Goal: Transaction & Acquisition: Purchase product/service

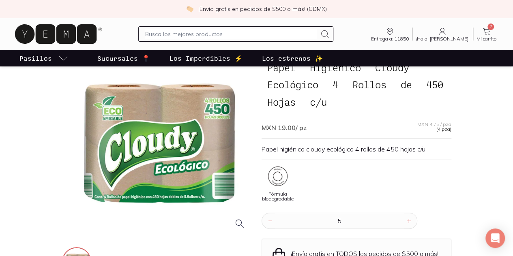
scroll to position [45, 0]
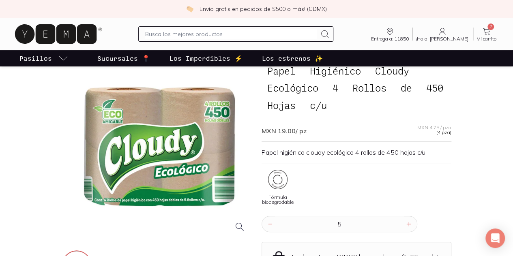
click at [277, 34] on input "text" at bounding box center [230, 34] width 171 height 10
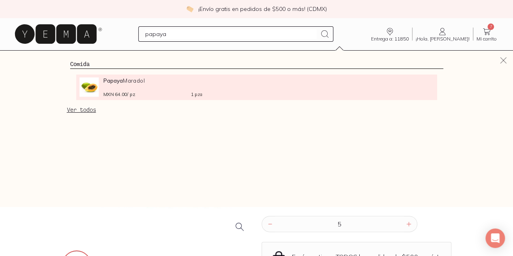
type input "papaya"
click at [103, 91] on div "MXN 64.00 / pz 1 pza" at bounding box center [152, 94] width 99 height 6
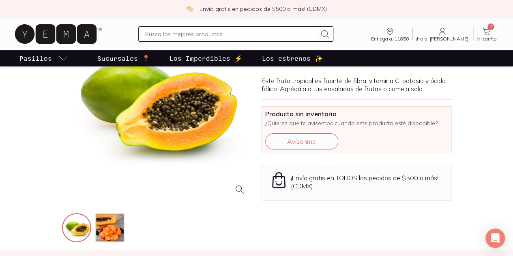
scroll to position [83, 0]
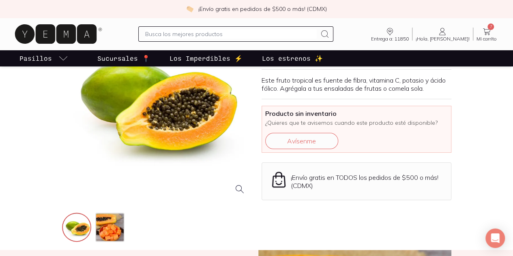
click at [293, 35] on input "text" at bounding box center [230, 34] width 171 height 10
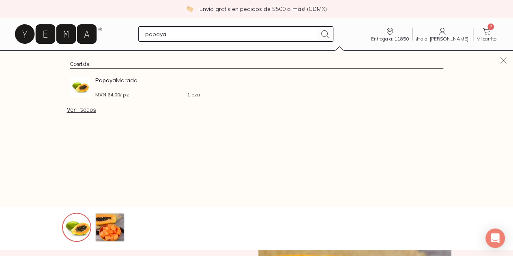
type input "papaya"
click at [67, 110] on link "Ver todos" at bounding box center [81, 109] width 29 height 7
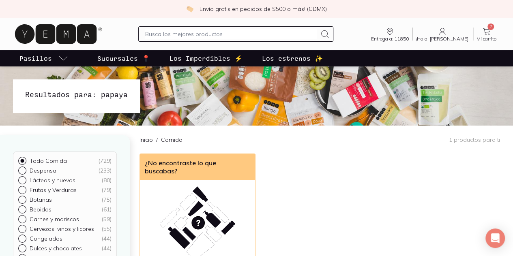
click at [241, 33] on input "text" at bounding box center [230, 34] width 171 height 10
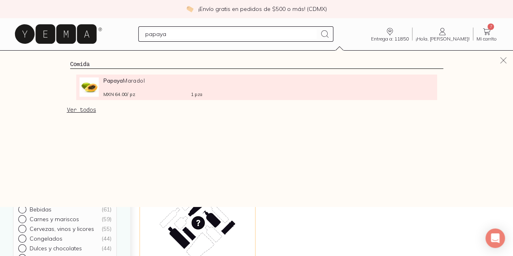
type input "papaya"
click at [205, 87] on link "Papaya Maradol MXN 64.00 / pz 1 pza" at bounding box center [256, 86] width 354 height 19
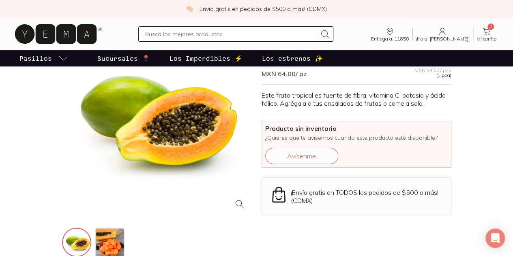
scroll to position [68, 0]
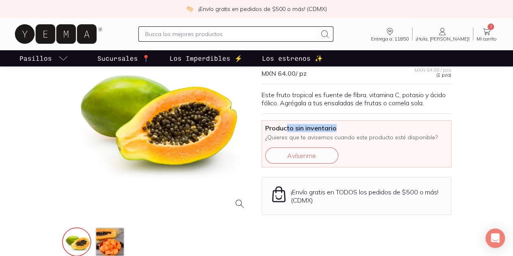
drag, startPoint x: 285, startPoint y: 128, endPoint x: 348, endPoint y: 127, distance: 62.8
click at [348, 127] on span "Producto sin inventario" at bounding box center [356, 128] width 182 height 8
drag, startPoint x: 265, startPoint y: 128, endPoint x: 345, endPoint y: 129, distance: 79.9
click at [345, 129] on span "Producto sin inventario" at bounding box center [356, 128] width 182 height 8
click at [398, 92] on p "Este fruto tropical es fuente de fibra, vitamina C, potasio y ácido fólico. Agr…" at bounding box center [356, 99] width 190 height 16
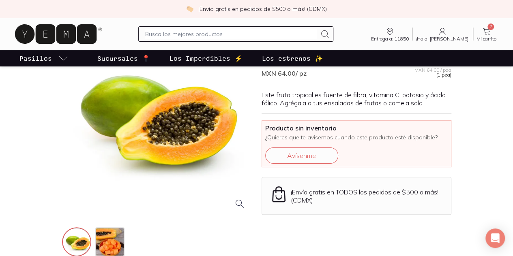
click at [293, 31] on input "text" at bounding box center [230, 34] width 171 height 10
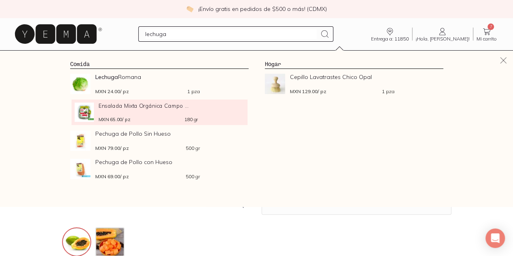
type input "lechuga"
click at [149, 112] on div "Ensalada Mixta Orgánica Campo ... MXN 65.00 / pz 180 gr" at bounding box center [147, 112] width 99 height 19
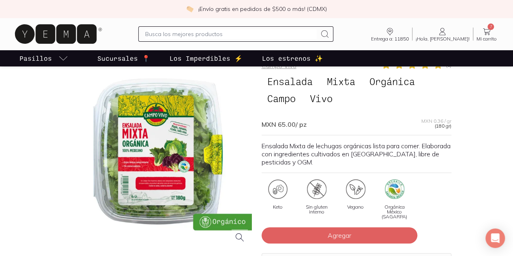
scroll to position [76, 0]
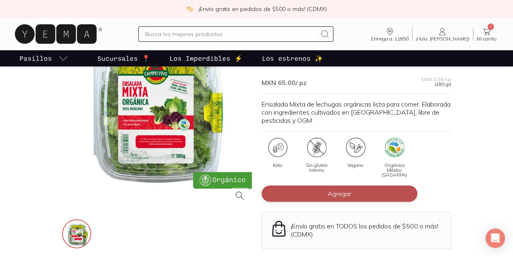
click at [323, 188] on button "Agregar" at bounding box center [339, 194] width 156 height 16
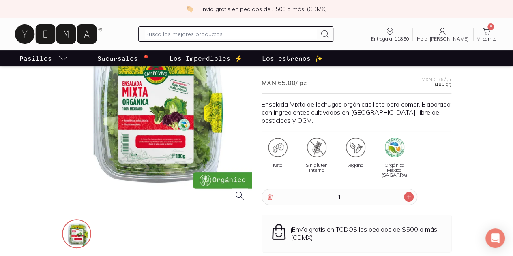
click at [410, 194] on icon at bounding box center [408, 197] width 6 height 6
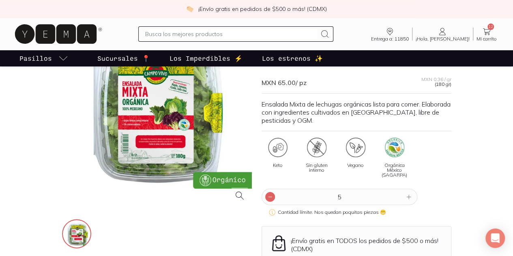
click at [272, 194] on icon at bounding box center [270, 197] width 6 height 6
type input "4"
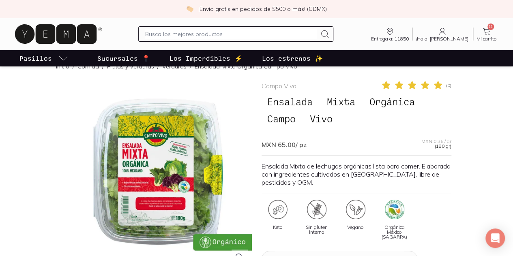
scroll to position [14, 0]
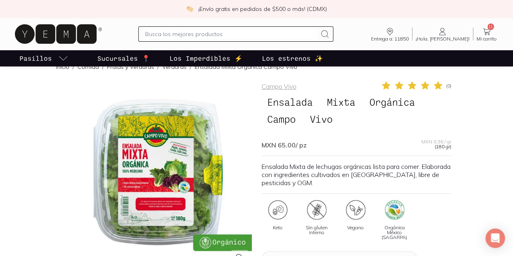
click at [272, 37] on input "text" at bounding box center [230, 34] width 171 height 10
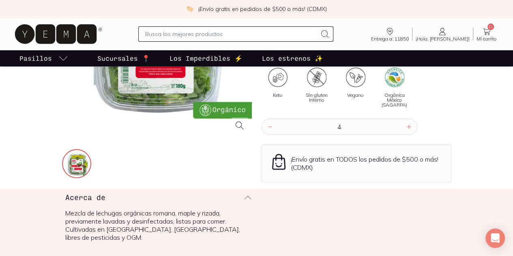
scroll to position [147, 0]
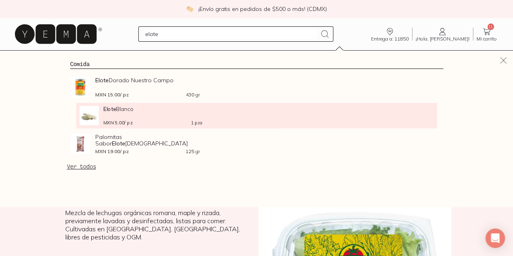
type input "elote"
click at [111, 116] on div "Elote Blanco MXN 5.00 / pz 1 pza" at bounding box center [152, 115] width 99 height 19
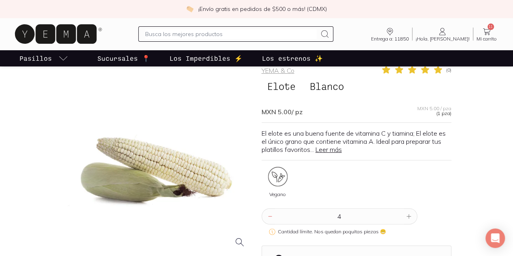
scroll to position [30, 0]
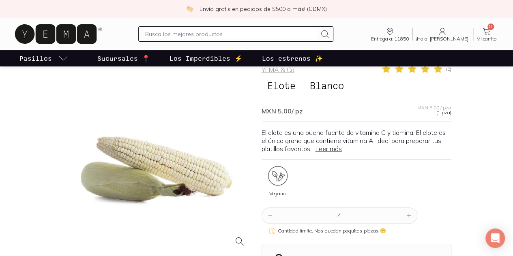
click at [405, 212] on icon at bounding box center [408, 215] width 6 height 6
click at [267, 36] on input "text" at bounding box center [230, 34] width 171 height 10
type input "q"
click at [266, 211] on div at bounding box center [270, 216] width 10 height 10
type input "3"
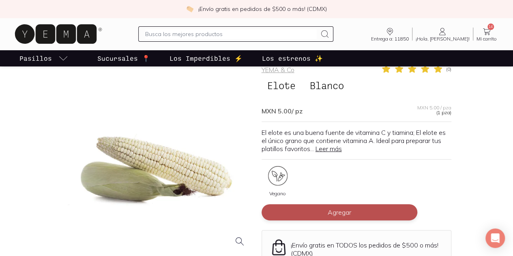
click at [383, 204] on button "Agregar" at bounding box center [339, 212] width 156 height 16
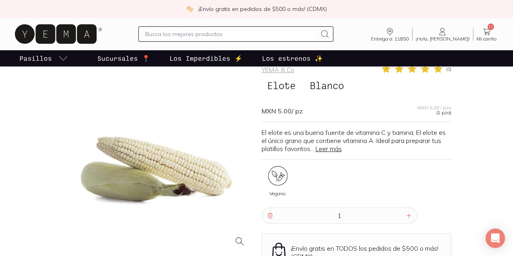
click at [413, 207] on div "1" at bounding box center [339, 215] width 156 height 16
click at [410, 207] on div "1" at bounding box center [339, 215] width 156 height 16
click at [410, 212] on icon at bounding box center [408, 215] width 6 height 6
type input "3"
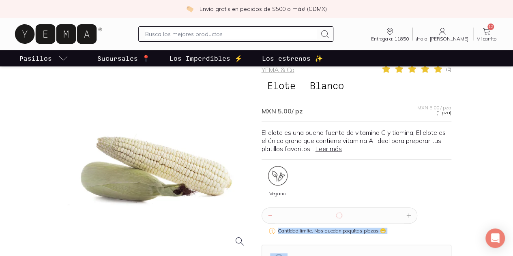
click at [410, 212] on icon at bounding box center [408, 215] width 6 height 6
click at [408, 212] on icon at bounding box center [408, 215] width 6 height 6
click at [408, 214] on icon at bounding box center [408, 216] width 4 height 4
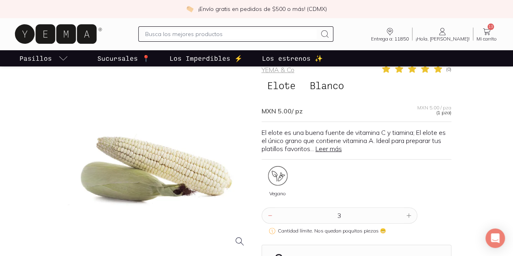
click at [450, 193] on div "Vegano" at bounding box center [356, 185] width 190 height 38
drag, startPoint x: 450, startPoint y: 193, endPoint x: 411, endPoint y: 202, distance: 39.4
click at [411, 202] on div "YEMA & Co ( 0 ) Elote Blanco MXN 5.00 / pz MXN 5.00 / pza (1 pza) El elote es u…" at bounding box center [356, 180] width 190 height 232
click at [436, 204] on div "3" at bounding box center [356, 213] width 190 height 19
click at [411, 212] on icon at bounding box center [408, 215] width 6 height 6
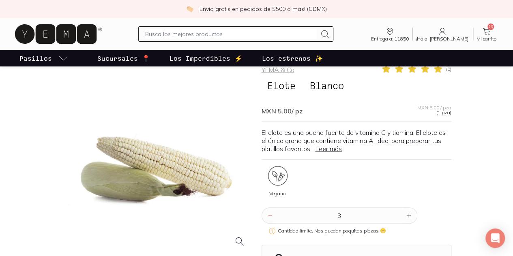
click at [297, 38] on input "text" at bounding box center [230, 34] width 171 height 10
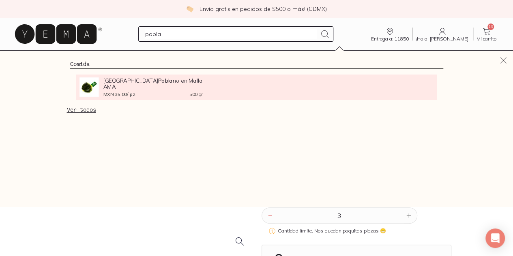
type input "pobla"
click at [108, 94] on div "MXN 35.00 / pz 500 gr" at bounding box center [152, 94] width 99 height 4
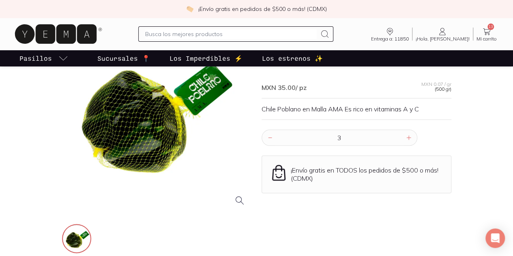
scroll to position [72, 0]
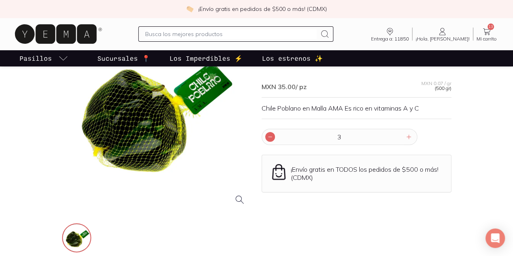
click at [270, 134] on icon at bounding box center [270, 137] width 6 height 6
type input "2"
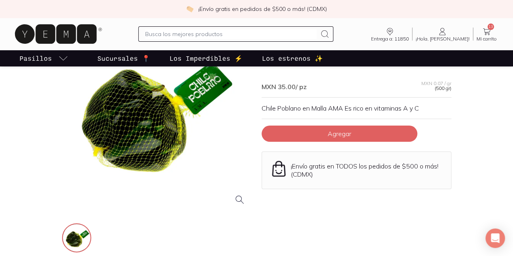
click at [270, 126] on button "Agregar" at bounding box center [339, 134] width 156 height 16
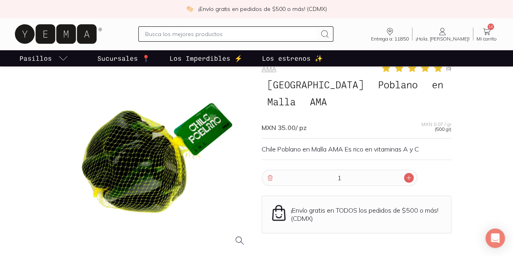
scroll to position [31, 0]
click at [409, 175] on icon at bounding box center [408, 178] width 6 height 6
type input "4"
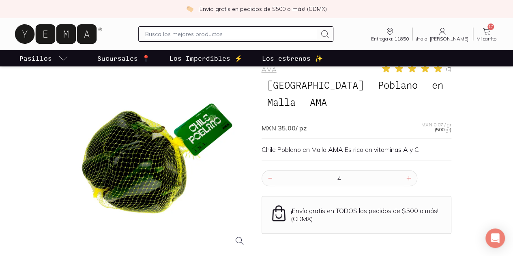
click at [282, 35] on input "text" at bounding box center [230, 34] width 171 height 10
type input "w"
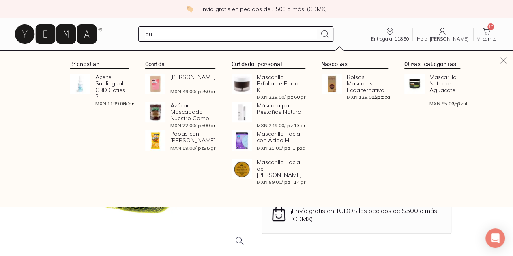
type input "q"
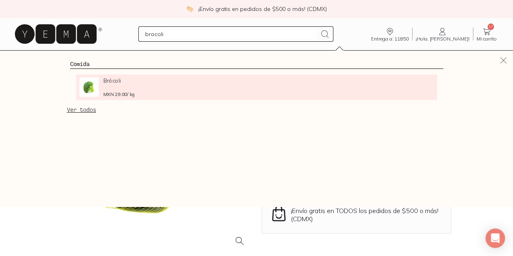
type input "brocoli"
click at [120, 94] on div "MXN 29.00 / kg" at bounding box center [151, 94] width 96 height 4
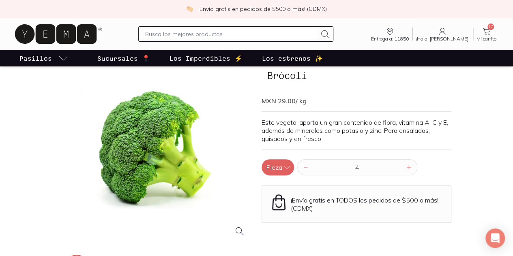
scroll to position [41, 0]
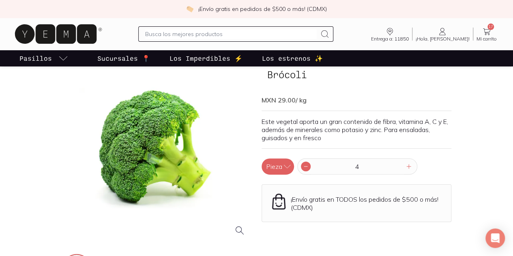
click at [306, 163] on icon at bounding box center [305, 166] width 6 height 6
type input "3"
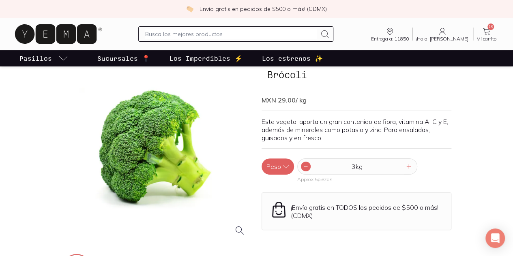
click at [307, 163] on icon at bounding box center [305, 166] width 6 height 6
click at [410, 163] on icon at bounding box center [408, 166] width 6 height 6
click at [487, 36] on span "Mi carrito" at bounding box center [486, 38] width 20 height 5
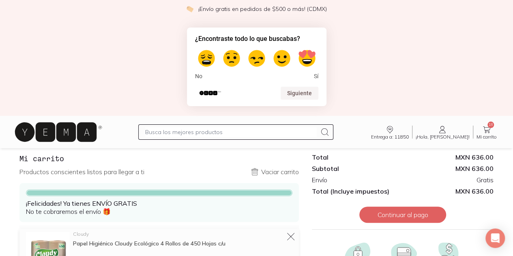
scroll to position [13, 0]
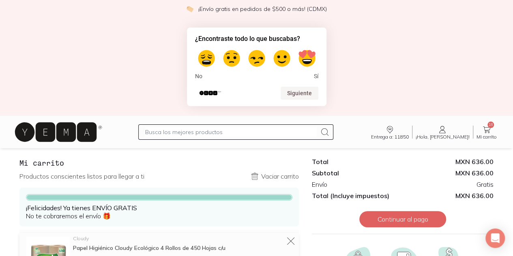
click at [202, 56] on label at bounding box center [206, 58] width 23 height 23
click at [206, 48] on input "1" at bounding box center [206, 47] width 1 height 1
radio input "true"
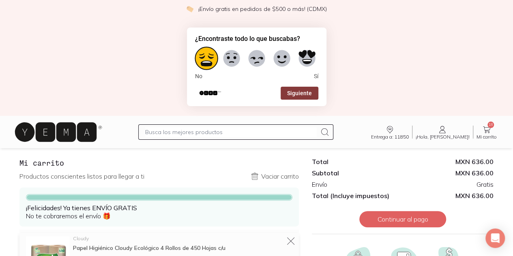
click at [299, 92] on button "Siguiente" at bounding box center [299, 93] width 38 height 13
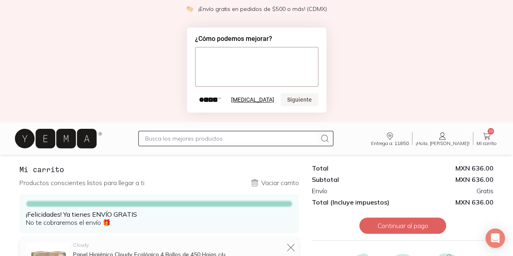
scroll to position [20, 0]
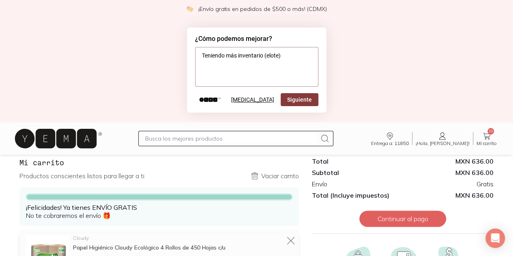
type textarea "Teniendo más inventario (elote)"
click at [296, 102] on button "Siguiente" at bounding box center [299, 99] width 38 height 13
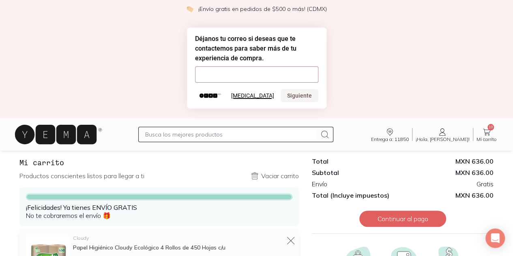
click at [269, 97] on button "[MEDICAL_DATA]" at bounding box center [252, 95] width 43 height 6
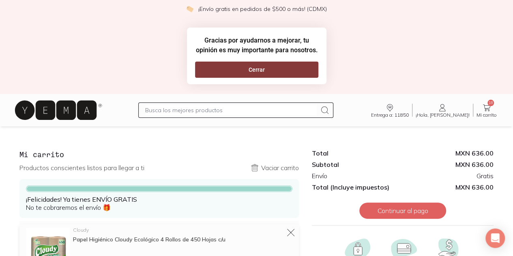
click at [283, 75] on button "Cerrar" at bounding box center [256, 70] width 123 height 16
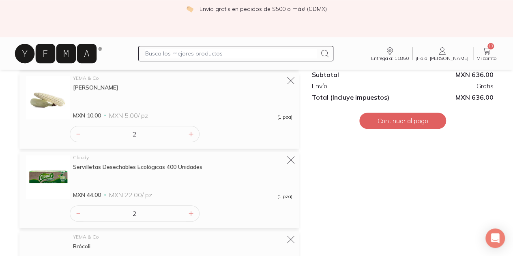
scroll to position [254, 0]
click at [193, 131] on icon at bounding box center [191, 134] width 6 height 6
type input "3"
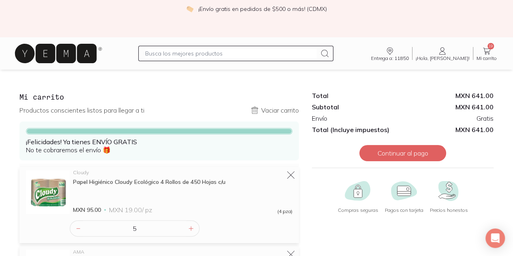
scroll to position [0, 0]
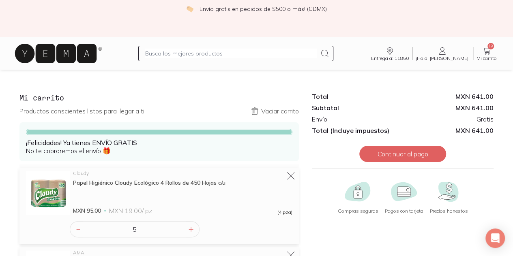
click at [273, 58] on input "text" at bounding box center [230, 54] width 171 height 10
click at [88, 53] on icon at bounding box center [55, 53] width 81 height 19
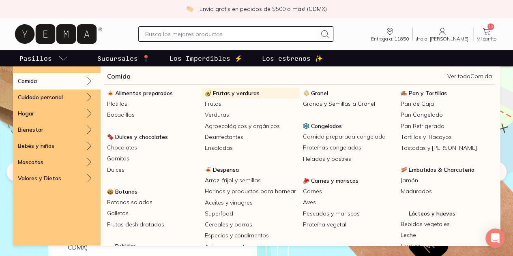
click at [249, 93] on span "Frutas y verduras" at bounding box center [236, 93] width 47 height 7
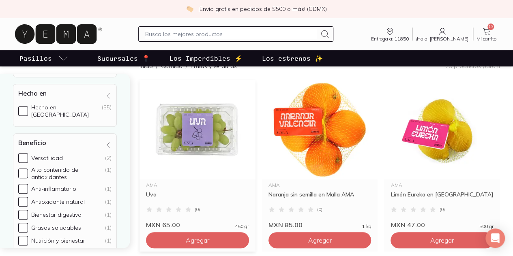
scroll to position [108, 0]
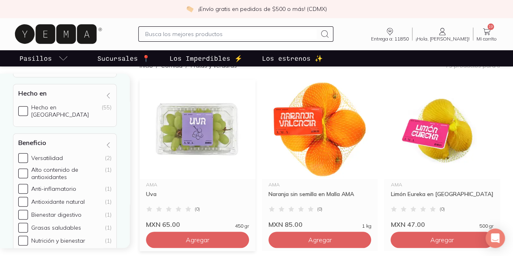
click at [186, 137] on img at bounding box center [197, 129] width 116 height 100
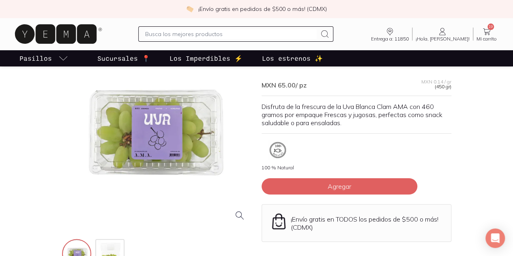
scroll to position [58, 0]
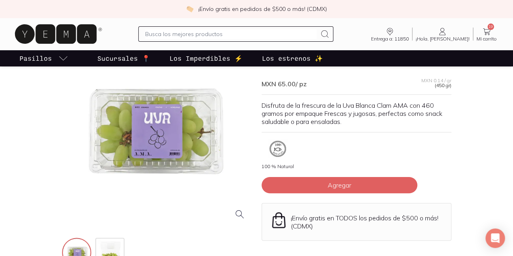
click at [146, 181] on div at bounding box center [157, 132] width 190 height 190
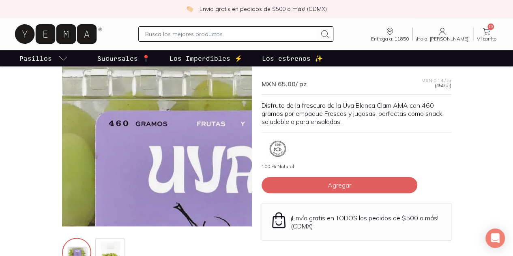
click at [123, 126] on img at bounding box center [202, 228] width 811 height 811
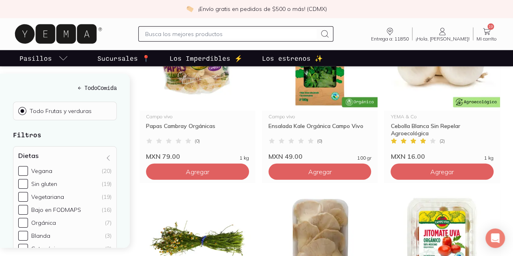
scroll to position [1068, 0]
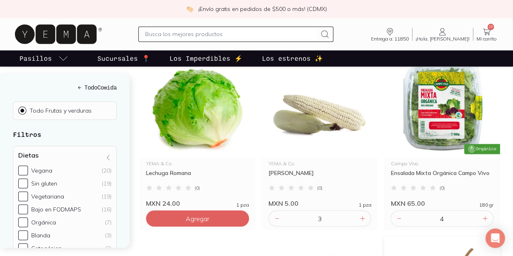
scroll to position [665, 0]
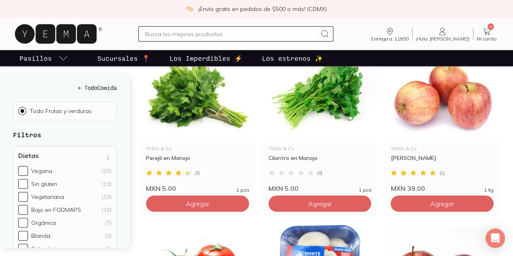
scroll to position [1037, 0]
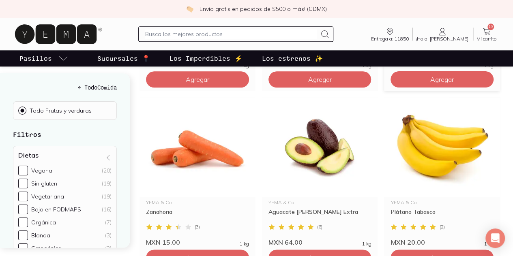
scroll to position [447, 0]
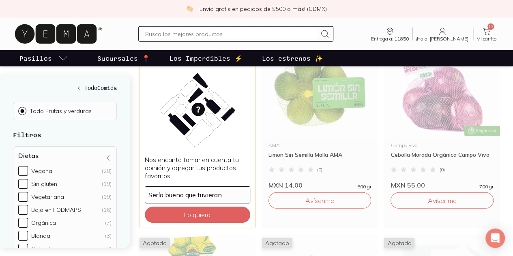
scroll to position [1063, 0]
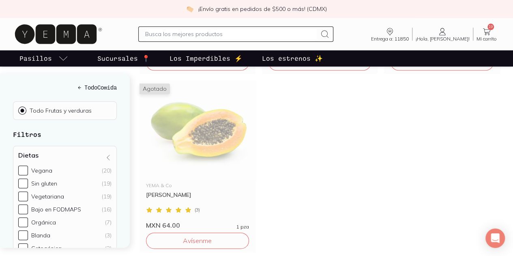
scroll to position [428, 0]
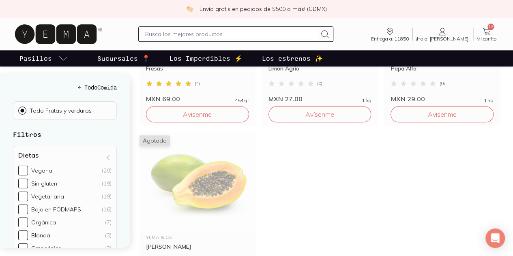
click at [489, 35] on link "19 Mi carrito Carrito" at bounding box center [486, 34] width 27 height 15
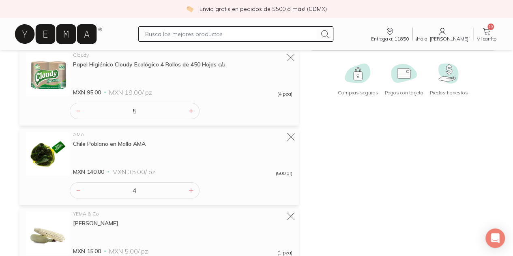
scroll to position [104, 0]
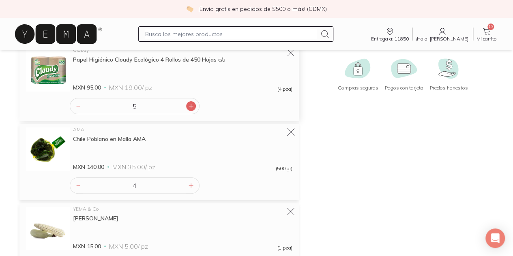
click at [190, 103] on icon at bounding box center [191, 106] width 6 height 6
click at [78, 103] on icon at bounding box center [78, 106] width 6 height 6
type input "5"
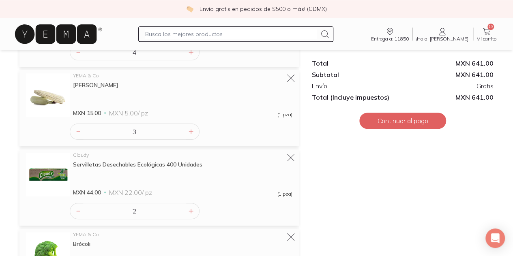
scroll to position [237, 0]
click at [193, 128] on icon at bounding box center [191, 131] width 6 height 6
type input "4"
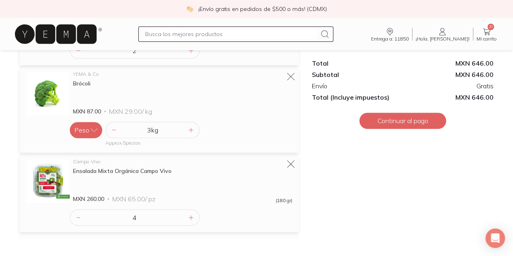
scroll to position [409, 0]
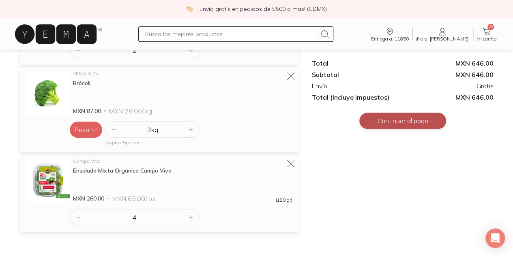
click at [396, 121] on button "Continuar al pago" at bounding box center [402, 121] width 87 height 16
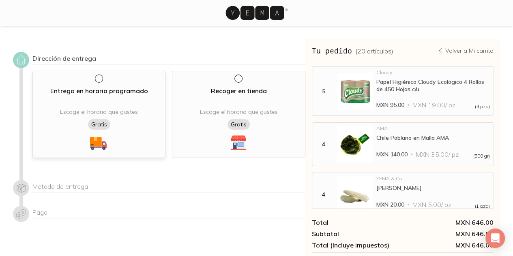
click at [132, 98] on div "Entrega en horario programado Escoge el horario que gustes Gratis" at bounding box center [99, 110] width 126 height 49
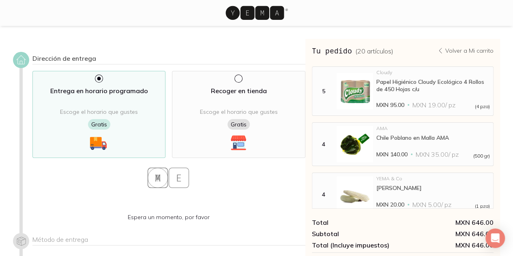
select select "204"
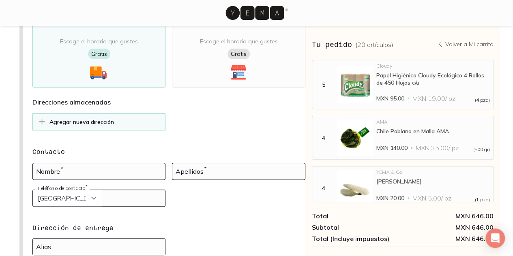
scroll to position [74, 0]
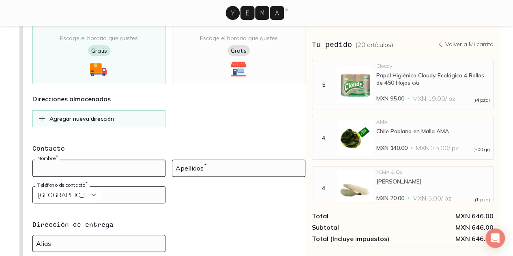
click at [135, 160] on input at bounding box center [99, 168] width 132 height 16
type input "M"
type input "[PERSON_NAME]"
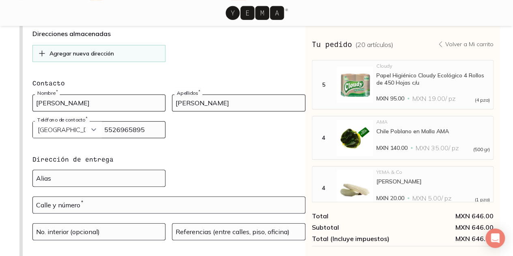
scroll to position [139, 0]
type input "5526965895"
click at [128, 170] on input at bounding box center [99, 178] width 132 height 16
type input "Q"
type input "[PERSON_NAME]"
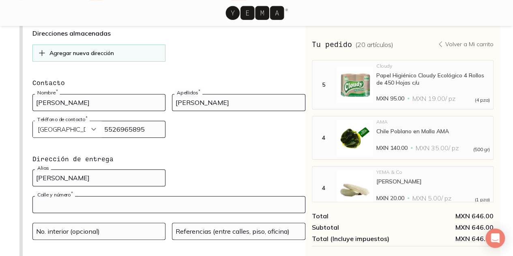
click at [119, 197] on input "text" at bounding box center [169, 205] width 272 height 16
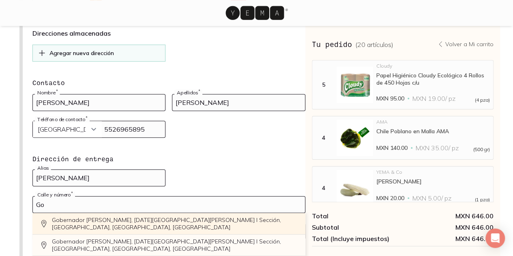
type input "G"
click at [145, 213] on div "Gobernador [PERSON_NAME] 42-e104, [DATE][GEOGRAPHIC_DATA][PERSON_NAME], [GEOGRA…" at bounding box center [168, 223] width 273 height 21
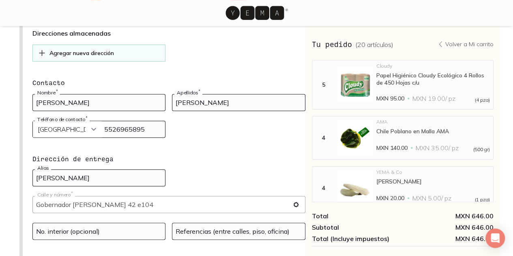
type input "Gobernador [PERSON_NAME] [STREET_ADDRESS][DATE][PERSON_NAME][PERSON_NAME]"
click at [150, 223] on input at bounding box center [99, 231] width 132 height 16
type input "E104"
click at [297, 201] on icon "button" at bounding box center [296, 205] width 8 height 8
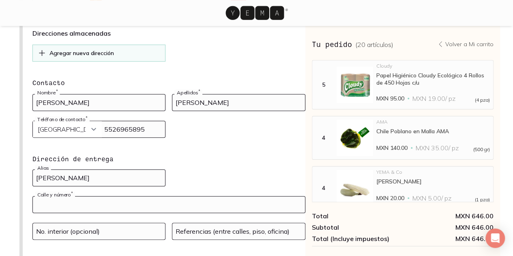
click at [266, 197] on input "text" at bounding box center [169, 205] width 272 height 16
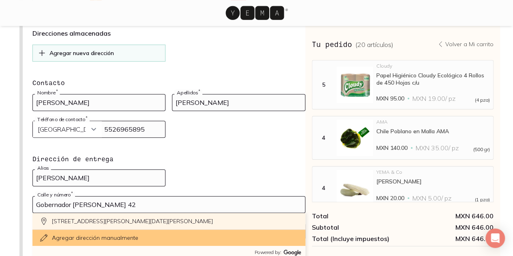
click at [241, 213] on div "[STREET_ADDRESS][PERSON_NAME][DATE][PERSON_NAME]" at bounding box center [168, 221] width 273 height 17
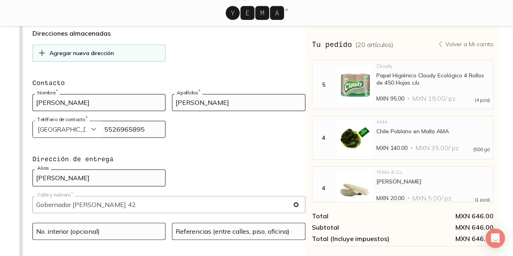
type input "[STREET_ADDRESS][PERSON_NAME][DATE][PERSON_NAME][PERSON_NAME]"
click at [152, 223] on input at bounding box center [99, 231] width 132 height 16
type input "E104"
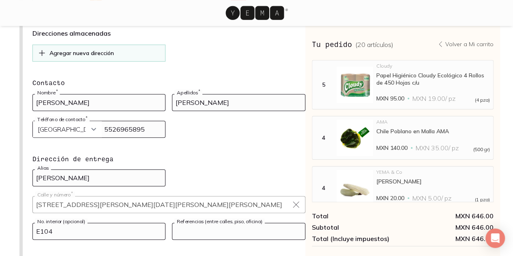
click at [202, 223] on input at bounding box center [238, 231] width 132 height 16
type input "A"
click at [202, 223] on input "Entre [GEOGRAPHIC_DATA][PERSON_NAME] y [GEOGRAPHIC_DATA][PERSON_NAME]" at bounding box center [238, 231] width 132 height 16
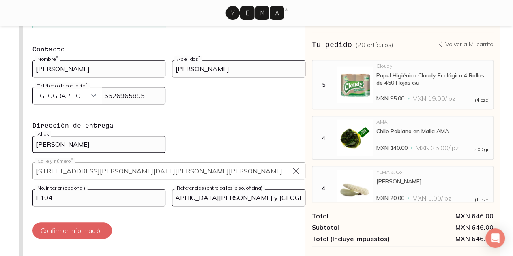
scroll to position [177, 0]
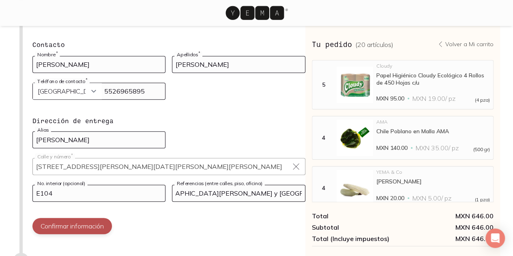
type input "[GEOGRAPHIC_DATA][PERSON_NAME] y [GEOGRAPHIC_DATA][PERSON_NAME]"
click at [93, 218] on button "Confirmar información" at bounding box center [71, 226] width 79 height 16
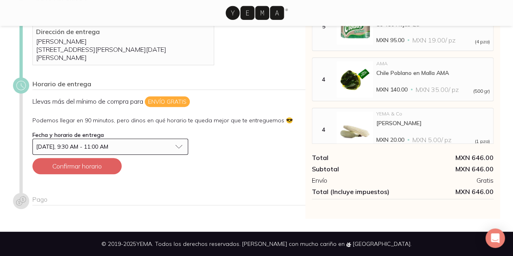
scroll to position [95, 0]
click at [183, 148] on button "[DATE], 9:30 AM - 11:00 AM" at bounding box center [110, 147] width 156 height 16
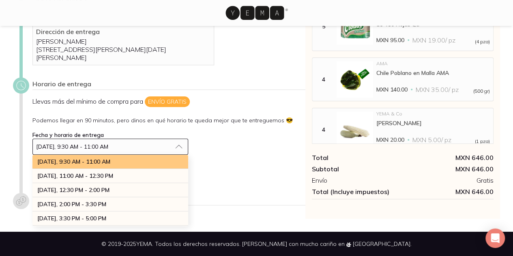
click at [146, 160] on div "[DATE], 9:30 AM - 11:00 AM" at bounding box center [110, 162] width 156 height 14
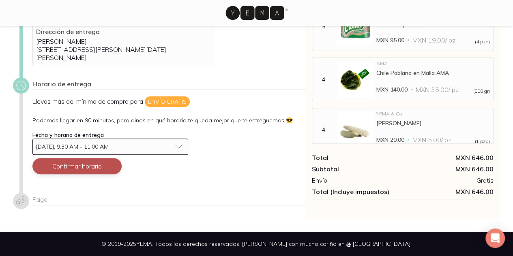
click at [106, 166] on button "Confirmar horario" at bounding box center [76, 166] width 89 height 16
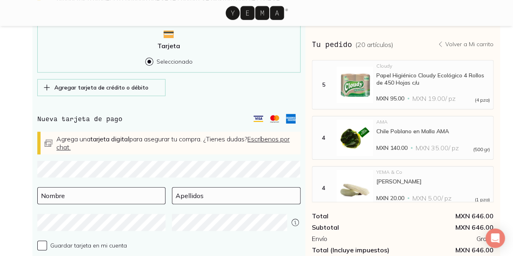
scroll to position [394, 0]
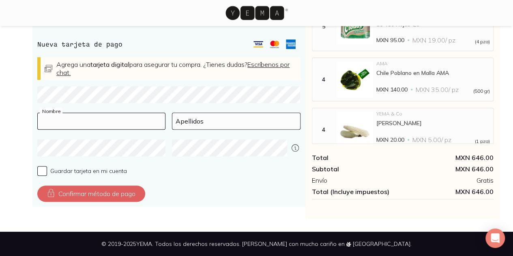
click at [68, 120] on input at bounding box center [101, 121] width 127 height 16
type input "N"
type input "[PERSON_NAME]"
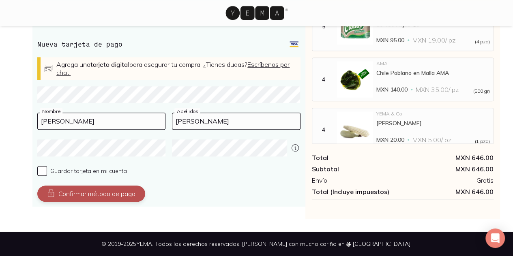
click at [82, 199] on button "Confirmar método de pago" at bounding box center [91, 194] width 108 height 16
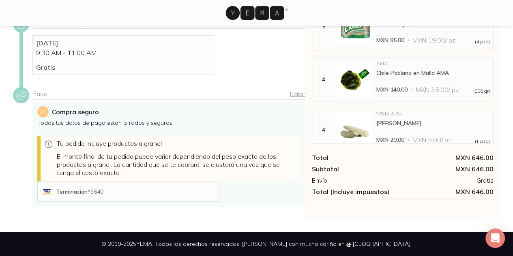
scroll to position [217, 0]
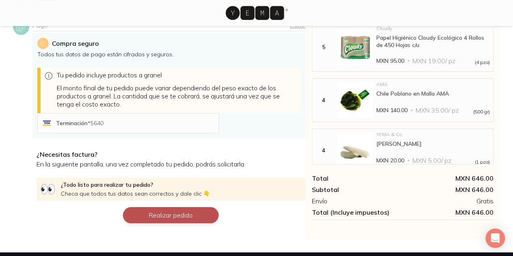
click at [191, 222] on button "Realizar pedido" at bounding box center [171, 215] width 96 height 16
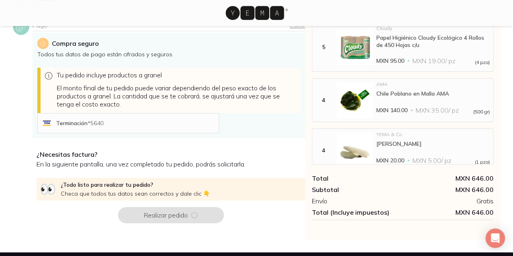
scroll to position [0, 0]
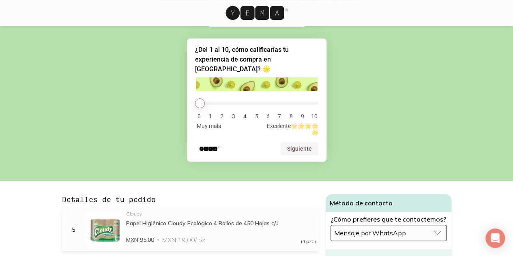
scroll to position [41, 0]
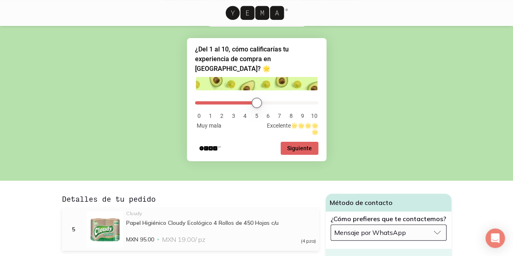
type input "5"
click at [254, 101] on input "range" at bounding box center [256, 102] width 123 height 3
click at [286, 142] on button "Siguiente" at bounding box center [299, 148] width 38 height 13
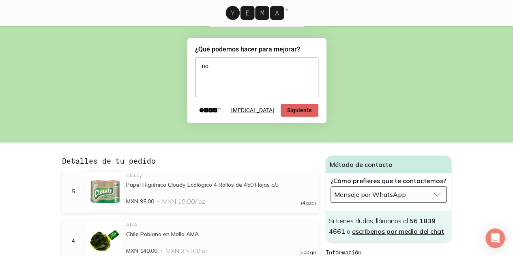
type textarea "n"
type textarea "N"
type textarea "Tener más inventario (elote, [PERSON_NAME])"
click at [304, 113] on button "Siguiente" at bounding box center [299, 110] width 38 height 13
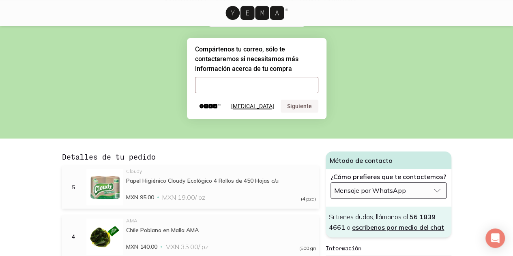
click at [271, 105] on button "[MEDICAL_DATA]" at bounding box center [252, 106] width 43 height 6
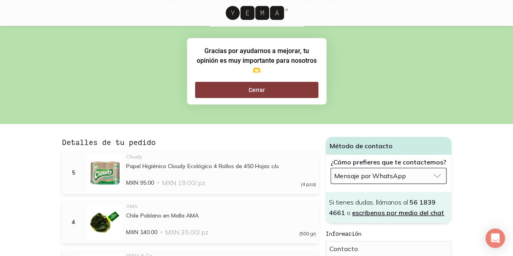
click at [276, 91] on button "Cerrar" at bounding box center [256, 90] width 123 height 16
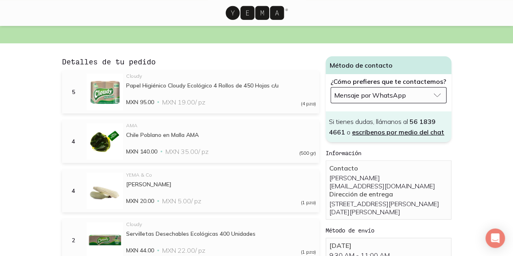
scroll to position [0, 0]
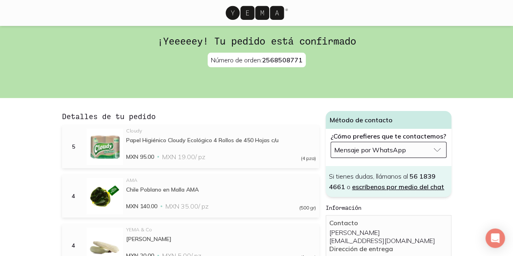
click at [270, 16] on icon at bounding box center [254, 13] width 58 height 14
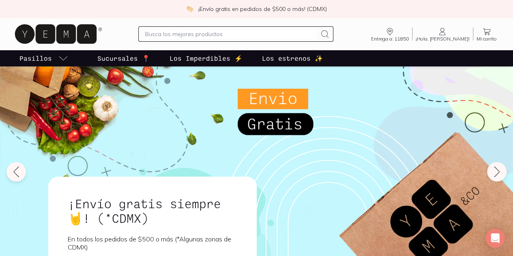
click at [447, 30] on icon at bounding box center [442, 32] width 10 height 10
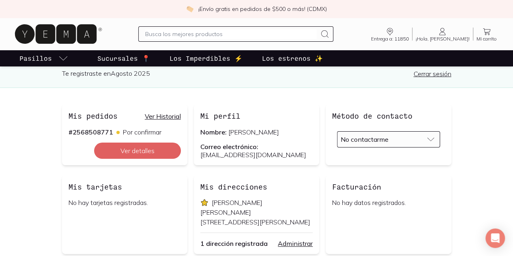
scroll to position [46, 0]
click at [404, 146] on button "No contactarme" at bounding box center [388, 139] width 103 height 16
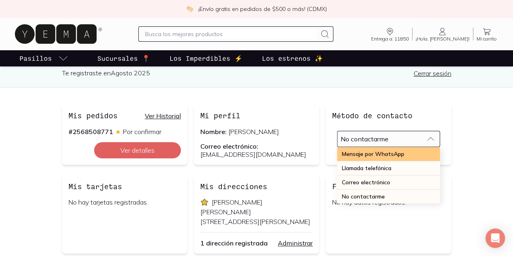
click at [404, 154] on span "Mensaje por WhatsApp" at bounding box center [373, 153] width 62 height 7
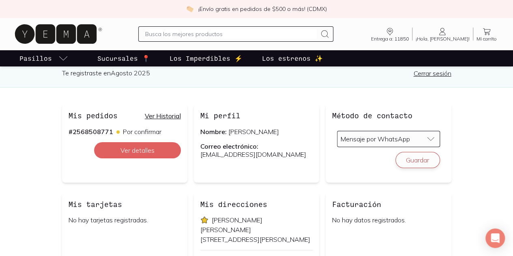
click at [440, 162] on button "Guardar" at bounding box center [417, 160] width 45 height 16
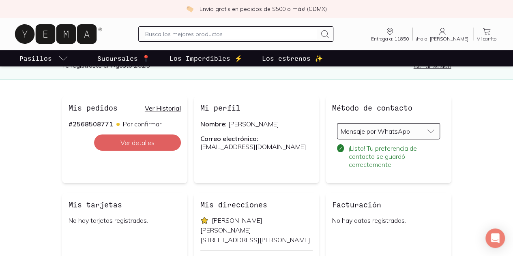
scroll to position [46, 0]
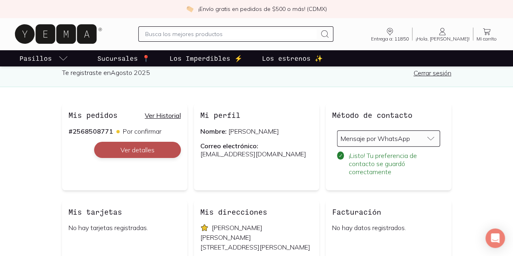
click at [135, 149] on button "Ver detalles" at bounding box center [137, 150] width 87 height 16
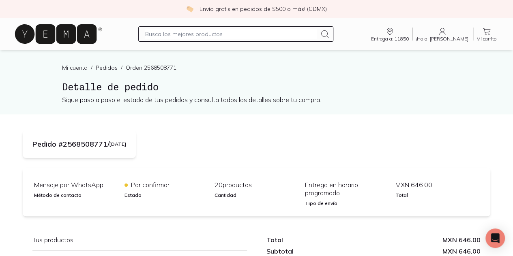
scroll to position [75, 0]
